Goal: Navigation & Orientation: Find specific page/section

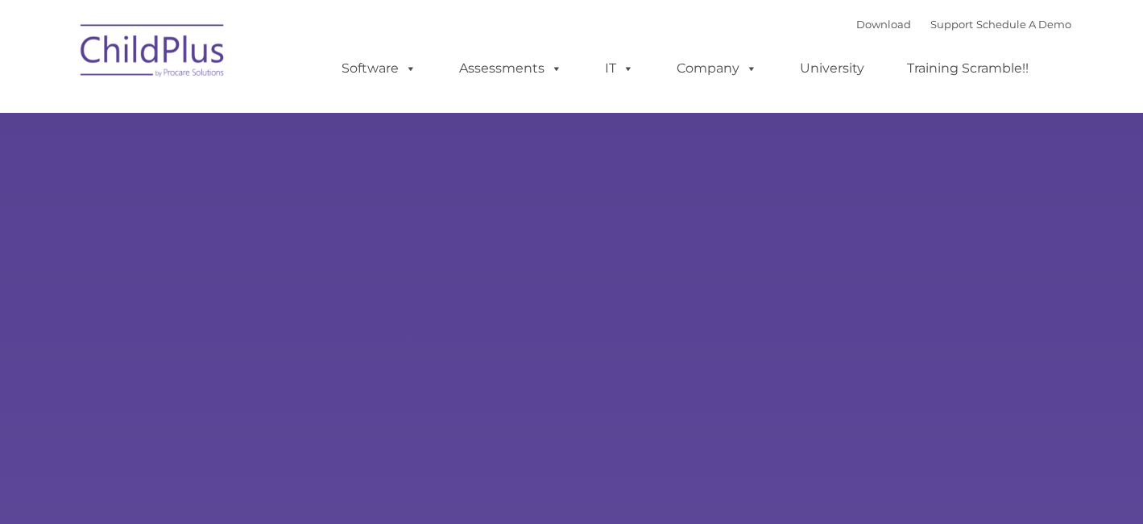
type input ""
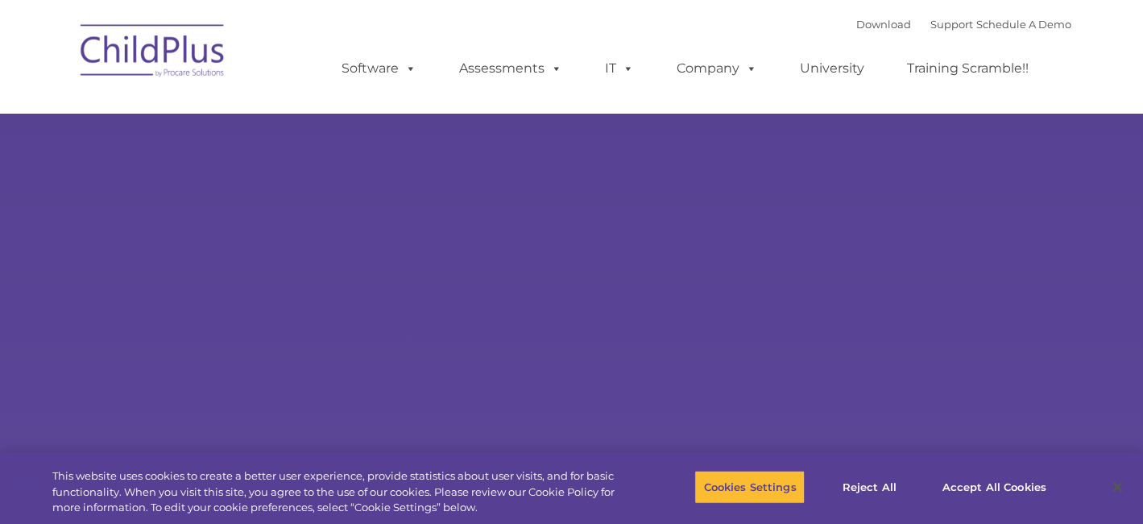
select select "MEDIUM"
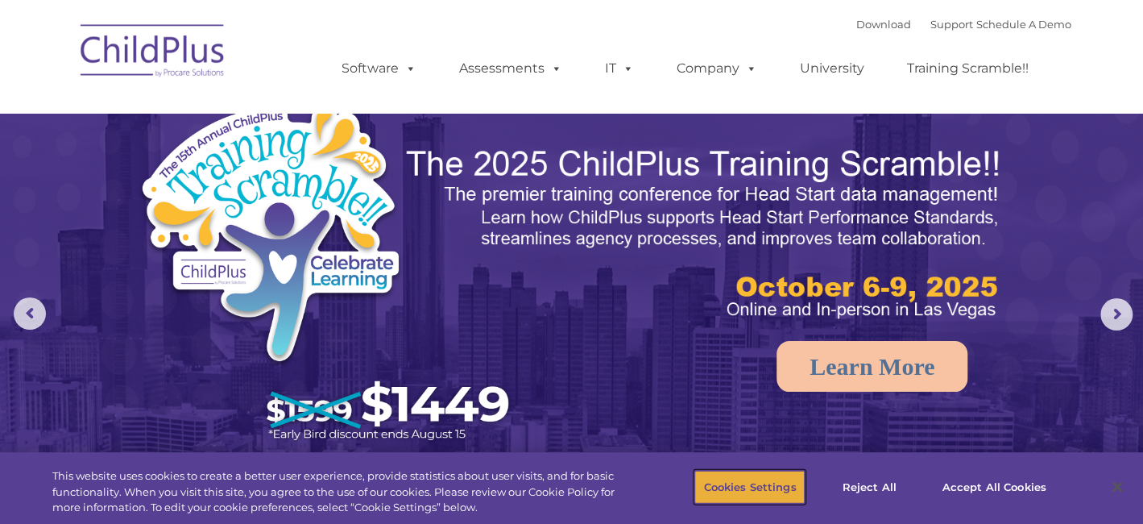
click at [785, 483] on button "Cookies Settings" at bounding box center [749, 487] width 110 height 34
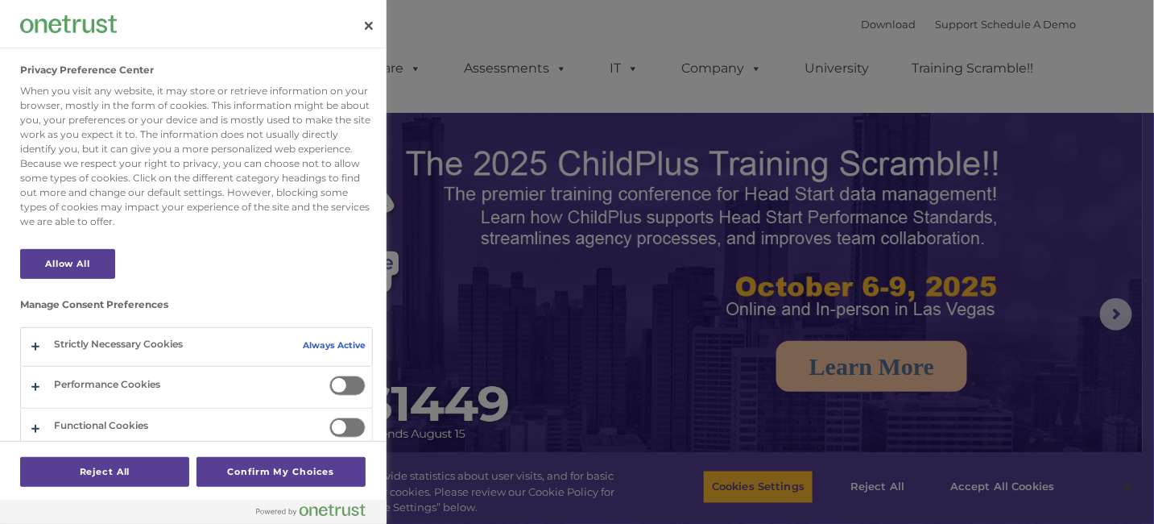
click at [333, 382] on span "Privacy Preference Center" at bounding box center [347, 385] width 36 height 20
click at [329, 375] on input "Performance Cookies" at bounding box center [329, 375] width 0 height 0
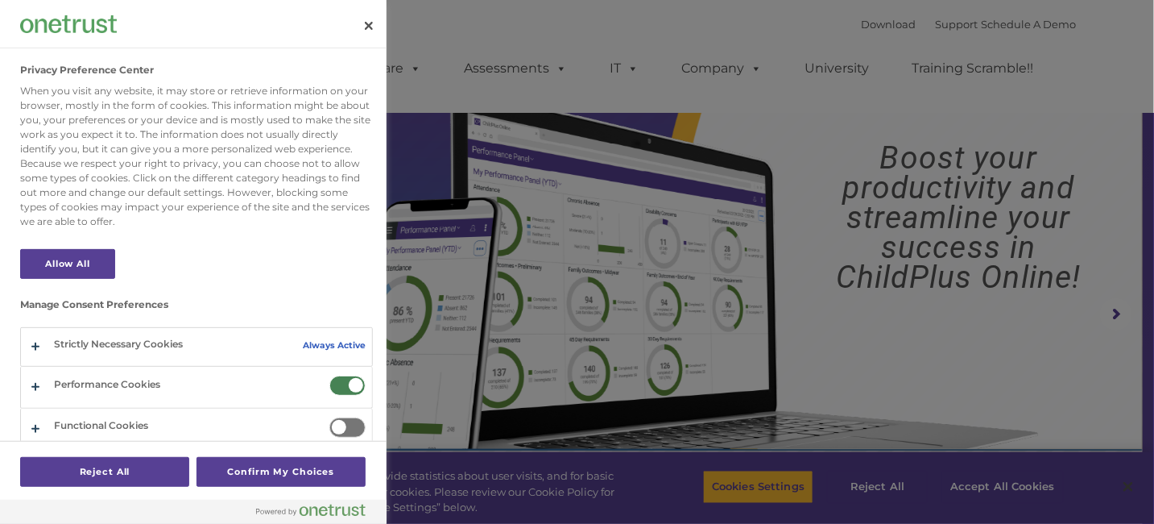
click at [333, 382] on span "Privacy Preference Center" at bounding box center [347, 385] width 36 height 20
click at [329, 375] on input "Performance Cookies" at bounding box center [329, 375] width 0 height 0
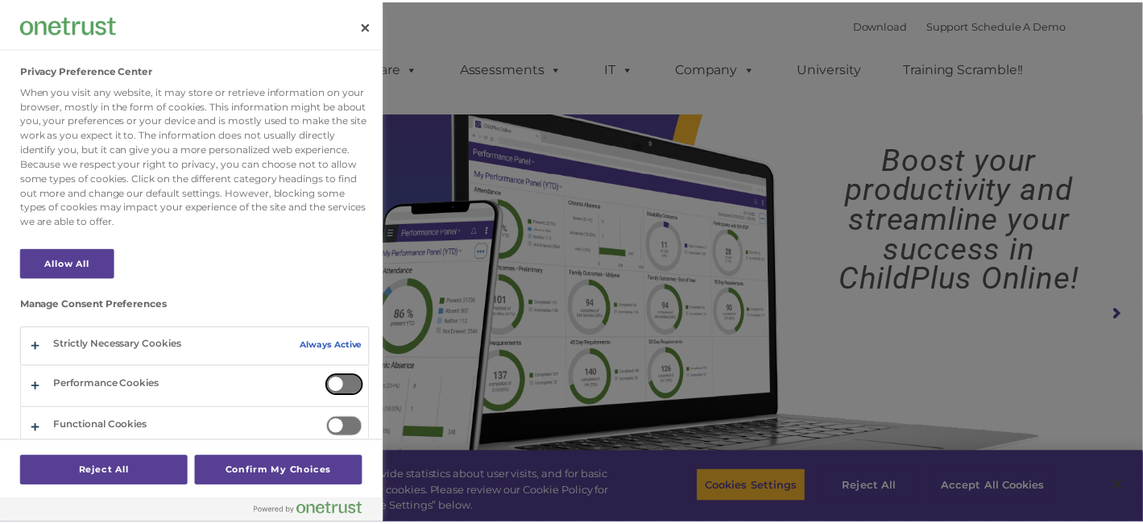
scroll to position [48, 0]
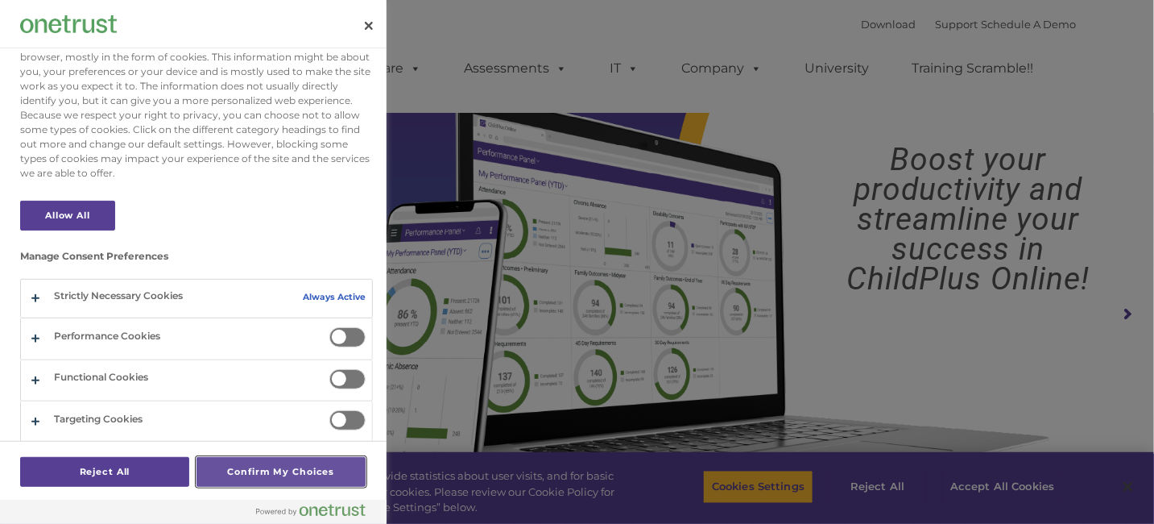
click at [292, 458] on button "Confirm My Choices" at bounding box center [281, 472] width 169 height 30
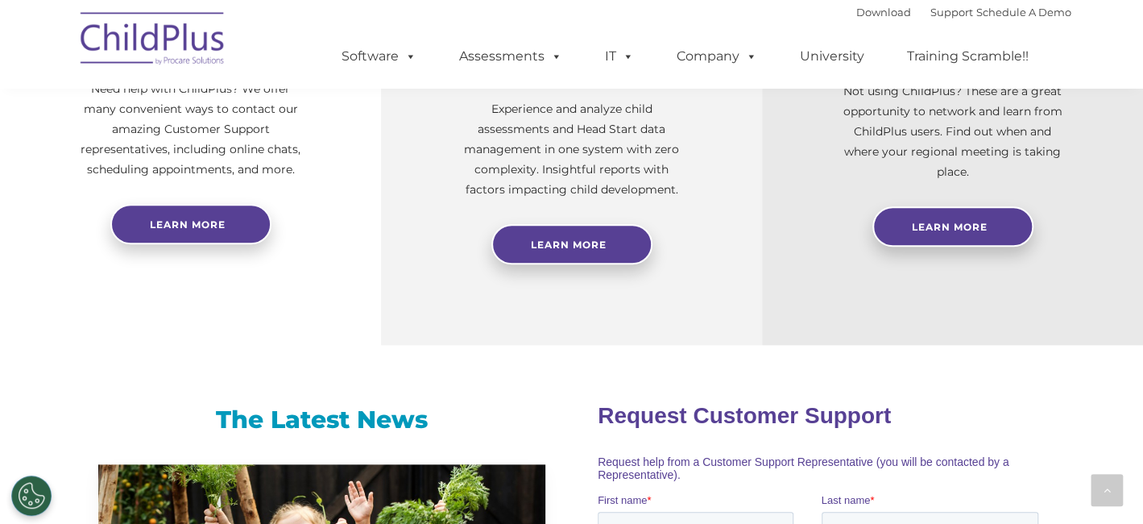
scroll to position [559, 0]
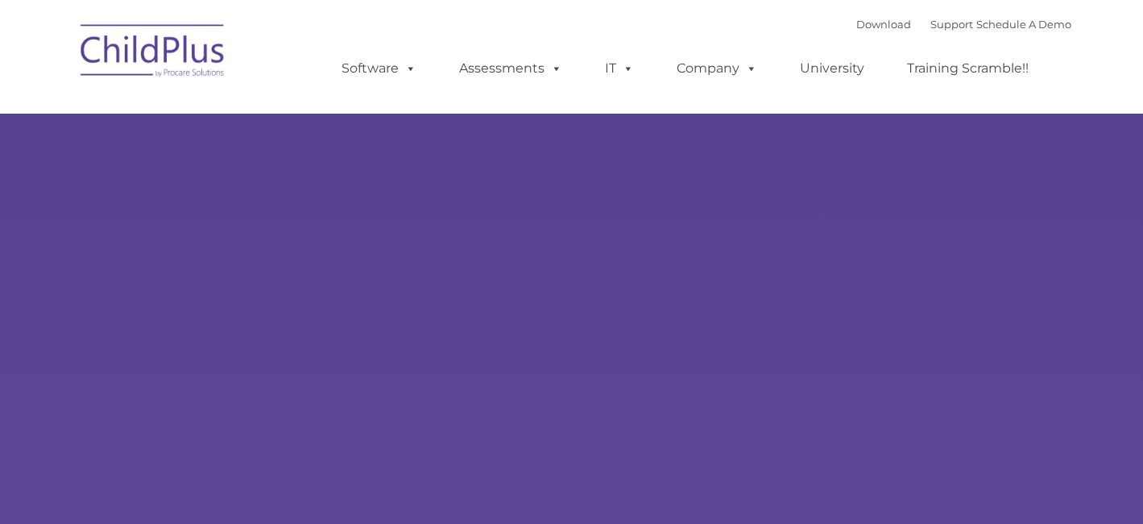
type input ""
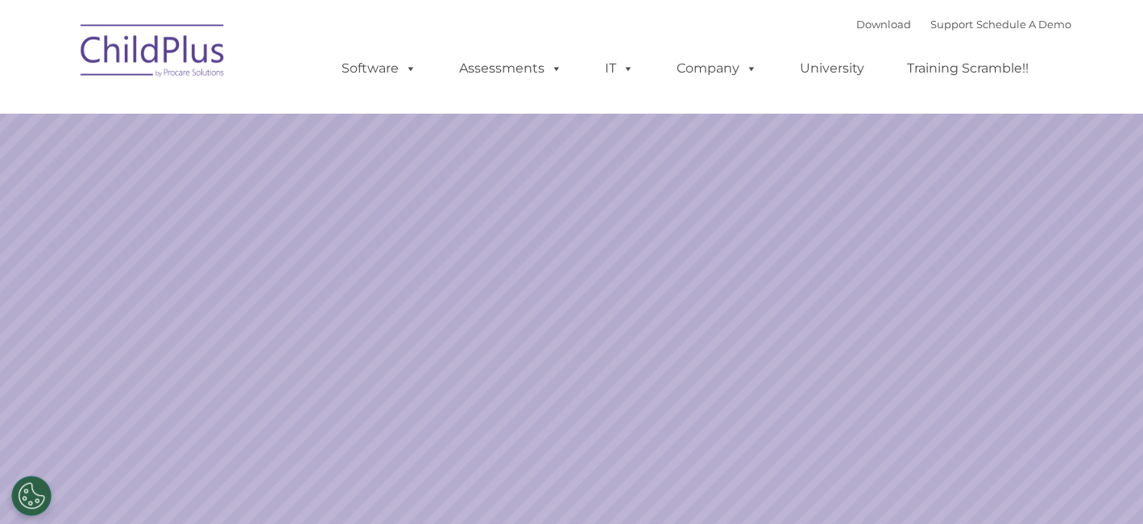
select select "MEDIUM"
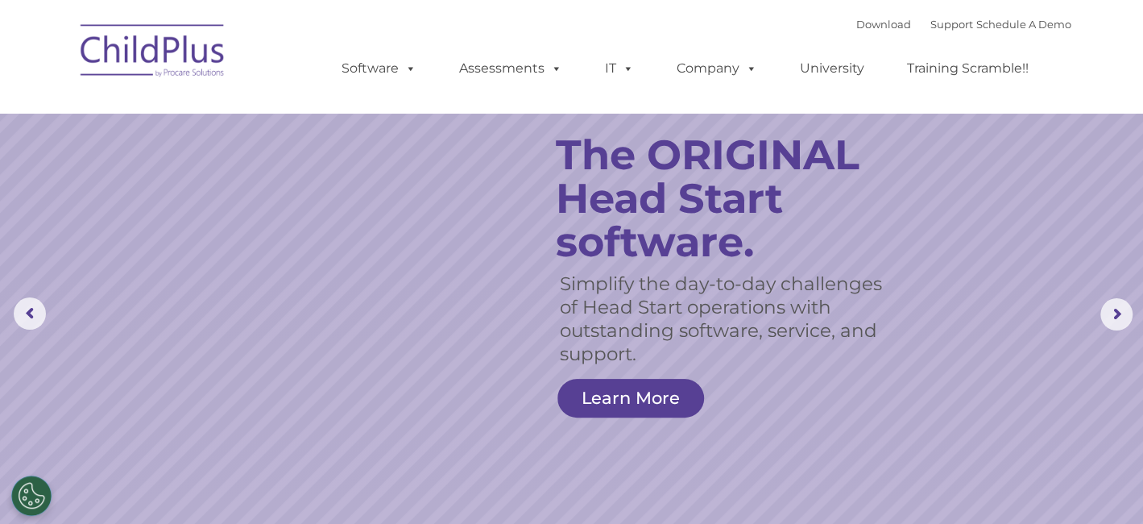
drag, startPoint x: 210, startPoint y: 2, endPoint x: 694, endPoint y: 23, distance: 483.8
click at [694, 23] on div "Download Support | Schedule A Demo  MENU MENU Software ChildPlus: The original…" at bounding box center [690, 56] width 762 height 89
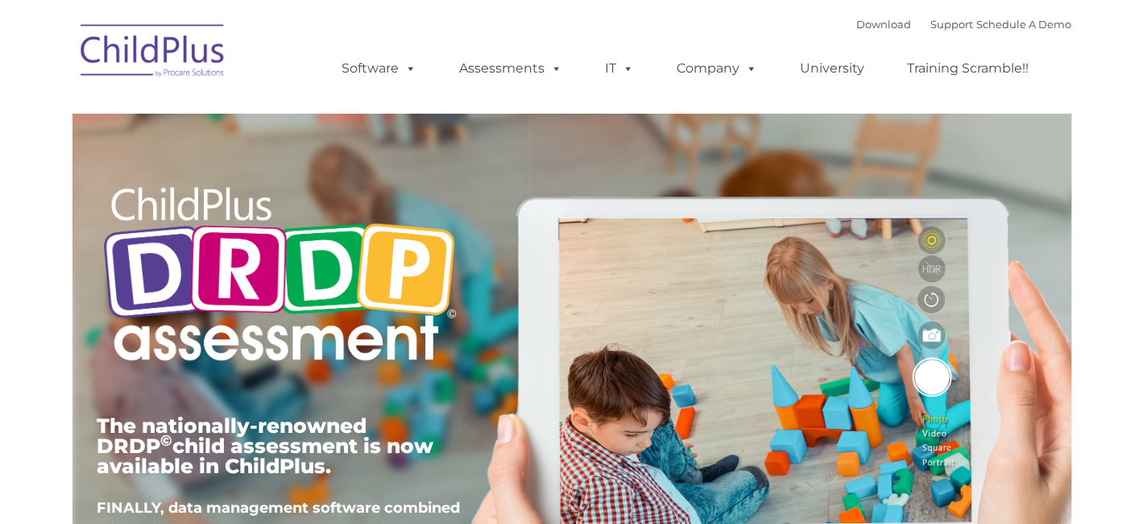
type input ""
